Goal: Task Accomplishment & Management: Manage account settings

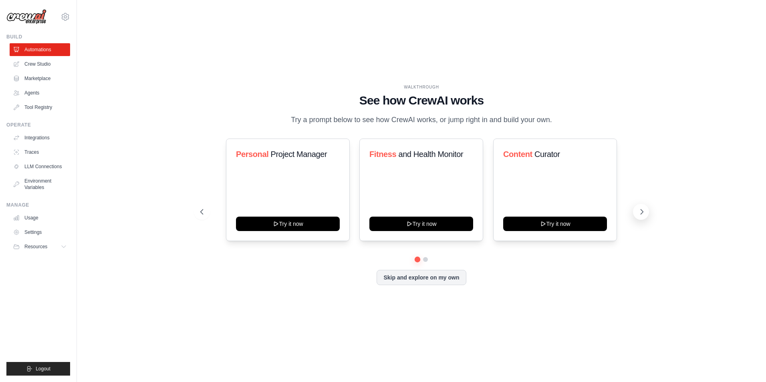
click at [641, 214] on icon at bounding box center [642, 211] width 2 height 5
click at [205, 213] on button at bounding box center [202, 212] width 16 height 16
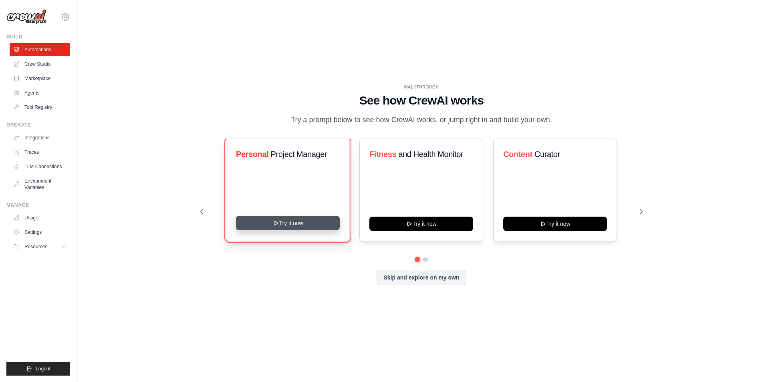
click at [293, 229] on button "Try it now" at bounding box center [288, 223] width 104 height 14
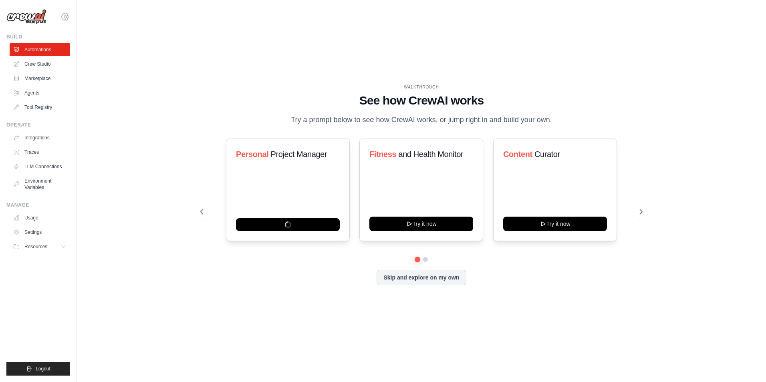
click at [65, 15] on icon at bounding box center [65, 17] width 10 height 10
click at [57, 229] on link "Settings" at bounding box center [40, 232] width 60 height 13
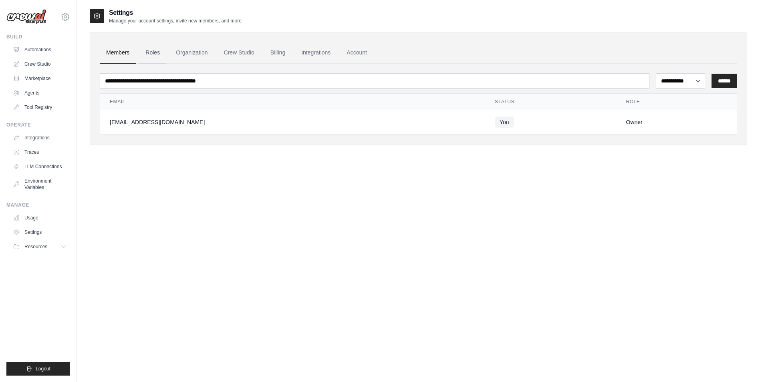
click at [155, 54] on link "Roles" at bounding box center [152, 53] width 27 height 22
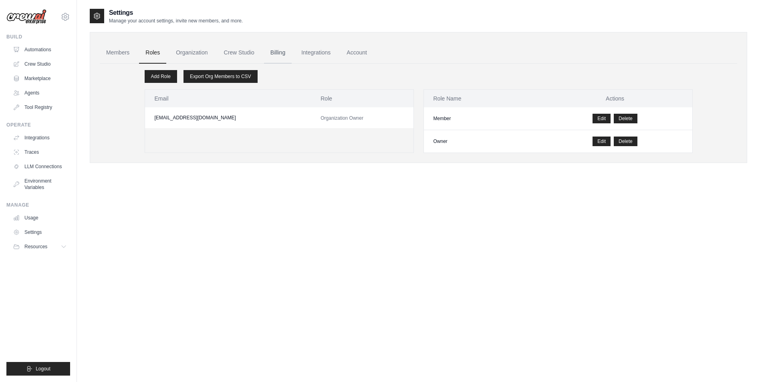
click at [289, 52] on link "Billing" at bounding box center [278, 53] width 28 height 22
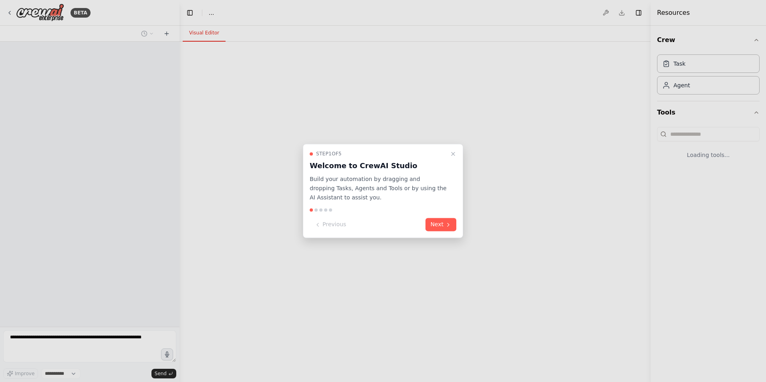
select select "****"
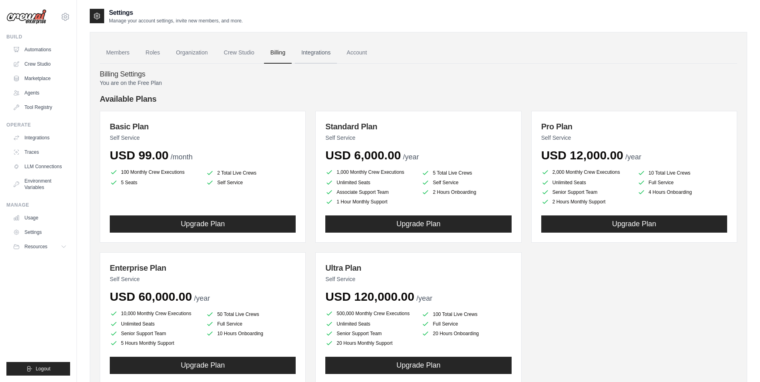
click at [337, 53] on link "Integrations" at bounding box center [316, 53] width 42 height 22
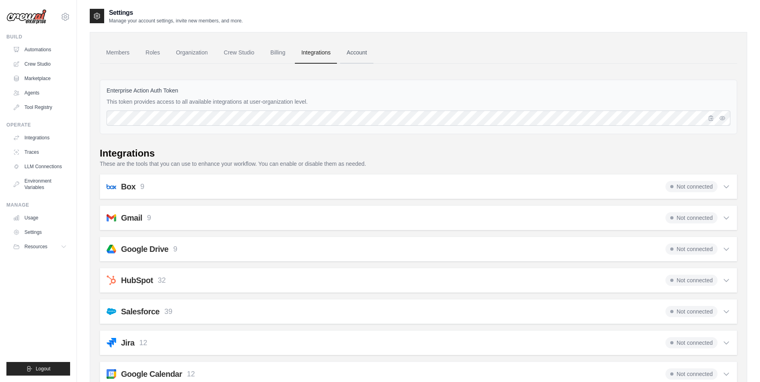
click at [367, 55] on link "Account" at bounding box center [356, 53] width 33 height 22
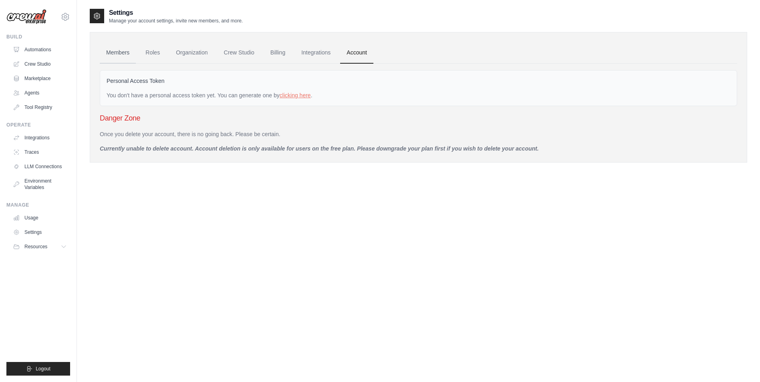
click at [120, 52] on link "Members" at bounding box center [118, 53] width 36 height 22
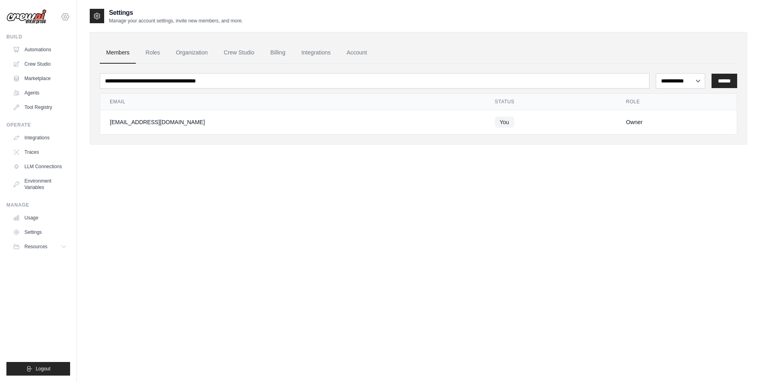
click at [62, 18] on icon at bounding box center [65, 16] width 7 height 7
click at [64, 18] on icon at bounding box center [65, 17] width 2 height 2
click at [60, 247] on button "Resources" at bounding box center [40, 246] width 60 height 13
click at [61, 246] on button "Resources" at bounding box center [40, 246] width 60 height 13
click at [49, 233] on link "Settings" at bounding box center [40, 232] width 60 height 13
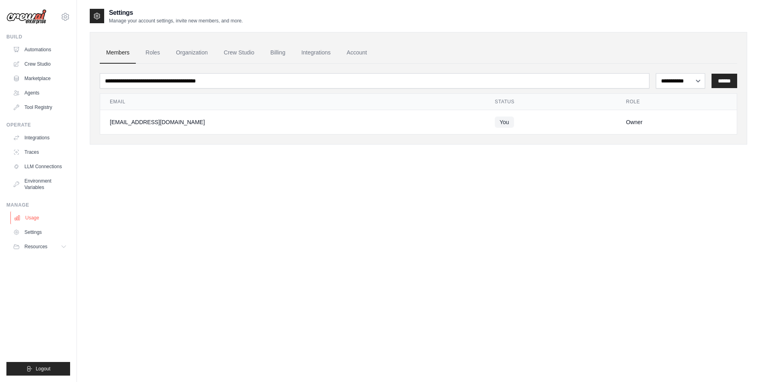
click at [40, 217] on link "Usage" at bounding box center [40, 217] width 60 height 13
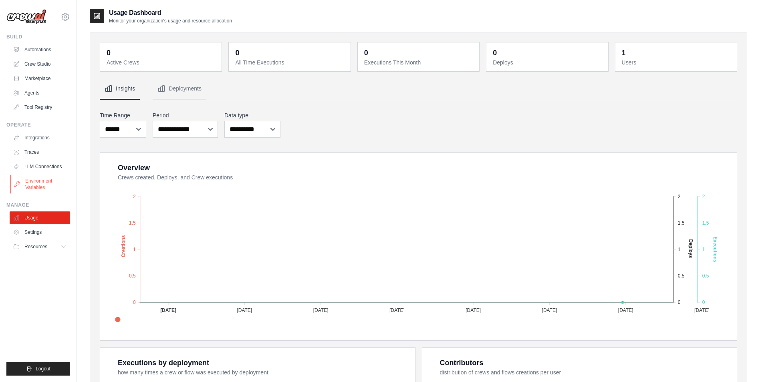
click at [44, 181] on link "Environment Variables" at bounding box center [40, 184] width 60 height 19
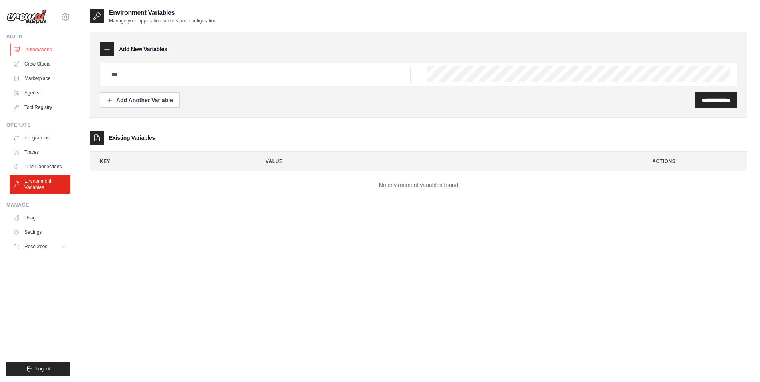
click at [41, 52] on link "Automations" at bounding box center [40, 49] width 60 height 13
